Goal: Check status: Check status

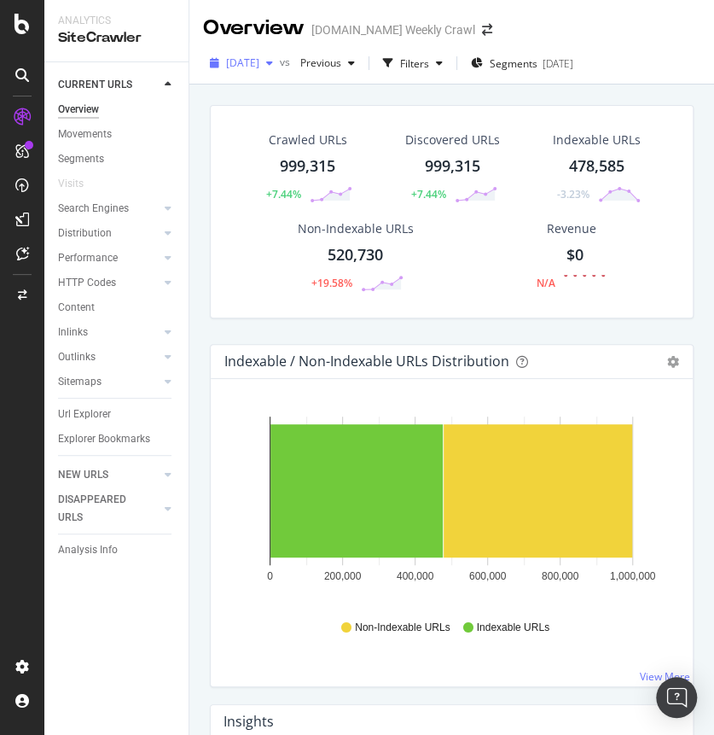
click at [259, 64] on span "[DATE]" at bounding box center [242, 62] width 33 height 15
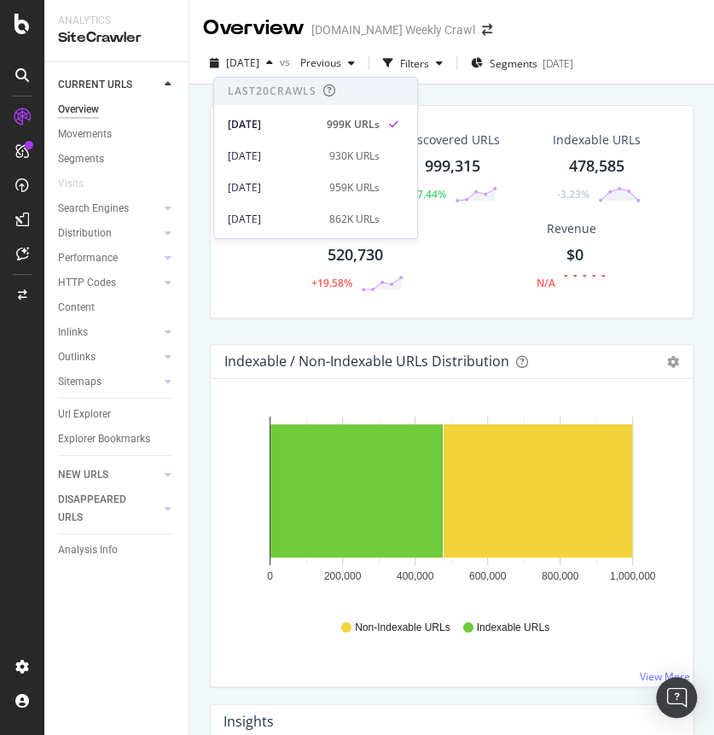
click at [655, 44] on div "[DATE] vs Previous Filters Segments [DATE]" at bounding box center [451, 64] width 525 height 42
